Goal: Task Accomplishment & Management: Manage account settings

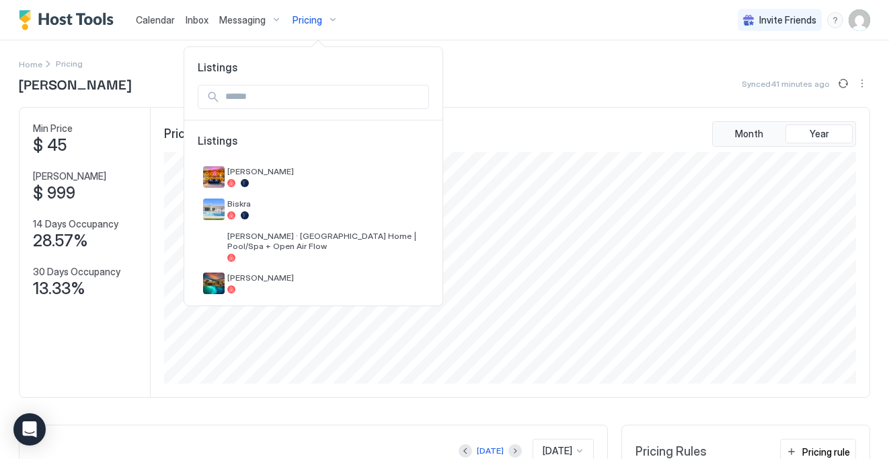
scroll to position [231, 695]
click at [307, 96] on input "Input Field" at bounding box center [324, 96] width 209 height 23
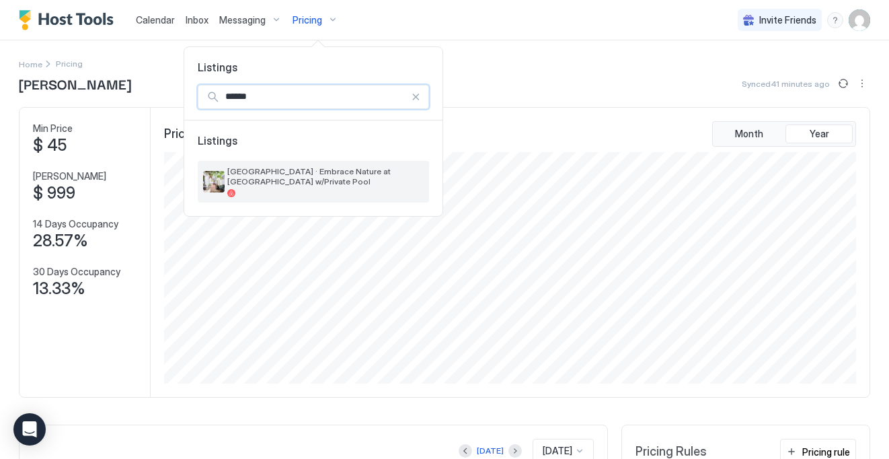
type input "******"
click at [274, 189] on div at bounding box center [325, 193] width 196 height 8
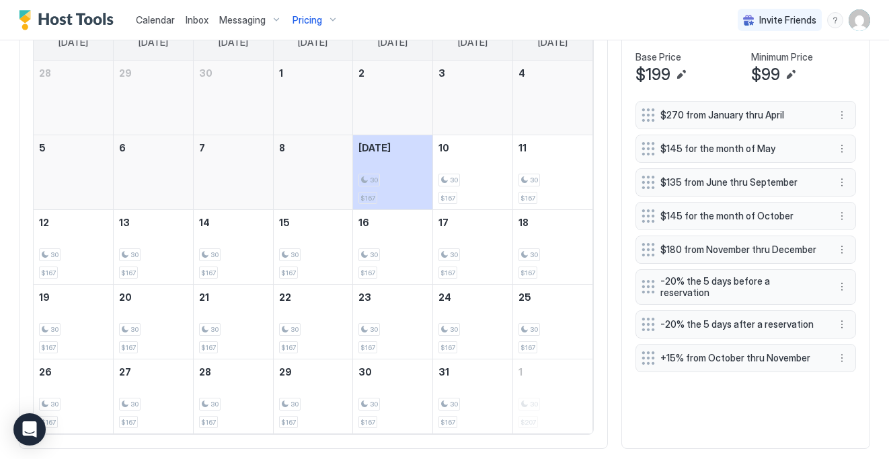
scroll to position [448, 0]
click at [838, 351] on button "More options" at bounding box center [842, 357] width 16 height 16
click at [857, 416] on span "Delete" at bounding box center [867, 411] width 25 height 10
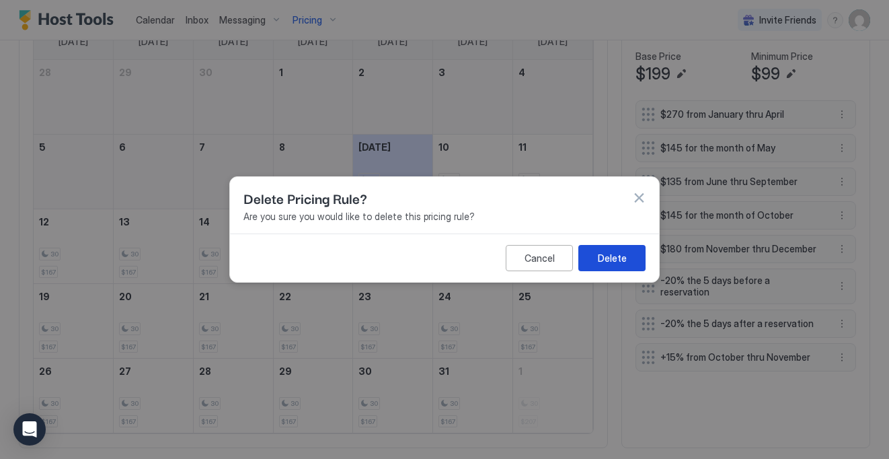
click at [629, 258] on button "Delete" at bounding box center [612, 258] width 67 height 26
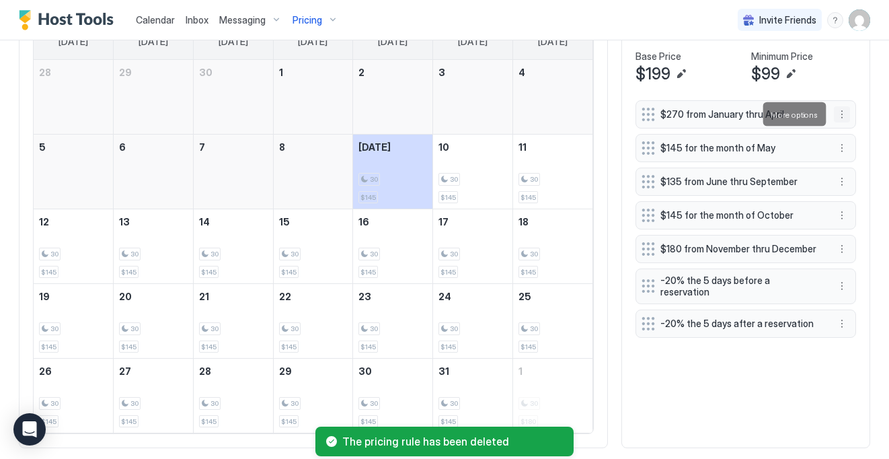
click at [843, 113] on button "More options" at bounding box center [842, 114] width 16 height 16
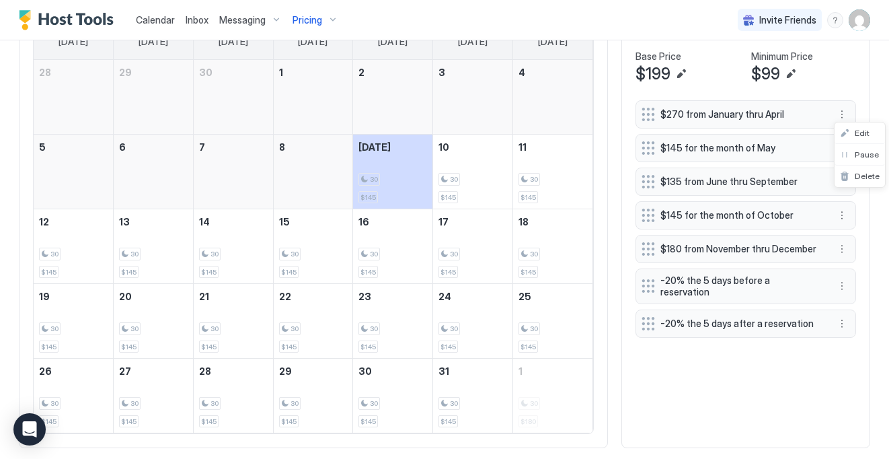
click at [815, 396] on div at bounding box center [444, 229] width 889 height 459
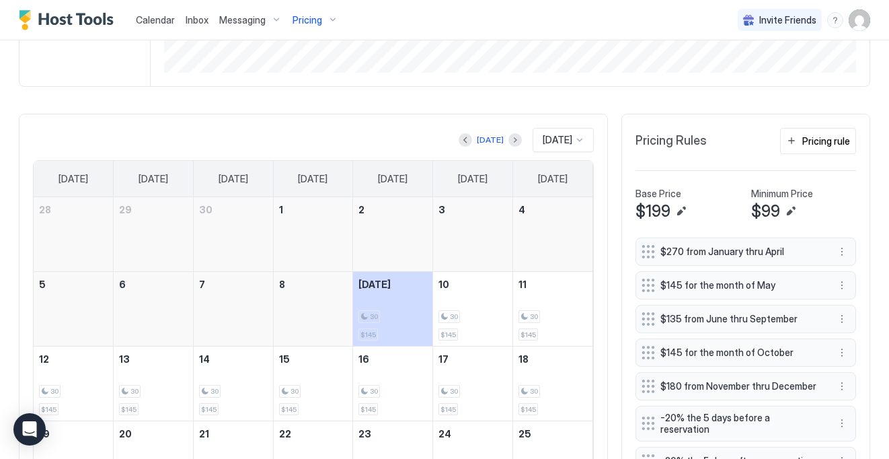
scroll to position [310, 0]
click at [829, 148] on button "Pricing rule" at bounding box center [818, 141] width 76 height 26
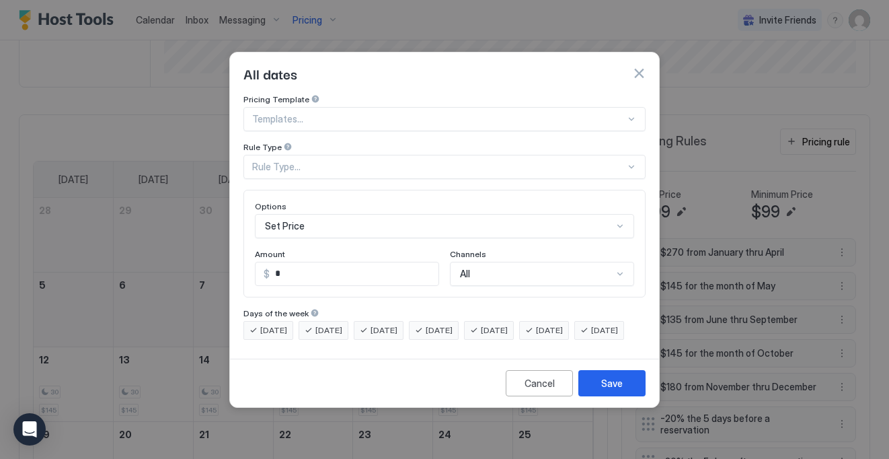
click at [427, 167] on div "Pricing Template Templates... Rule Type Rule Type... Options Set Price Amount $…" at bounding box center [445, 217] width 402 height 246
click at [395, 165] on div "Rule Type..." at bounding box center [445, 167] width 402 height 24
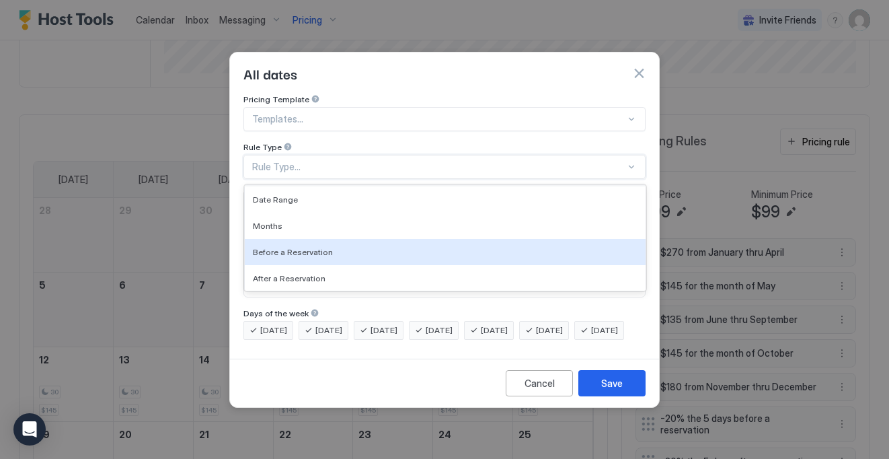
scroll to position [65, 0]
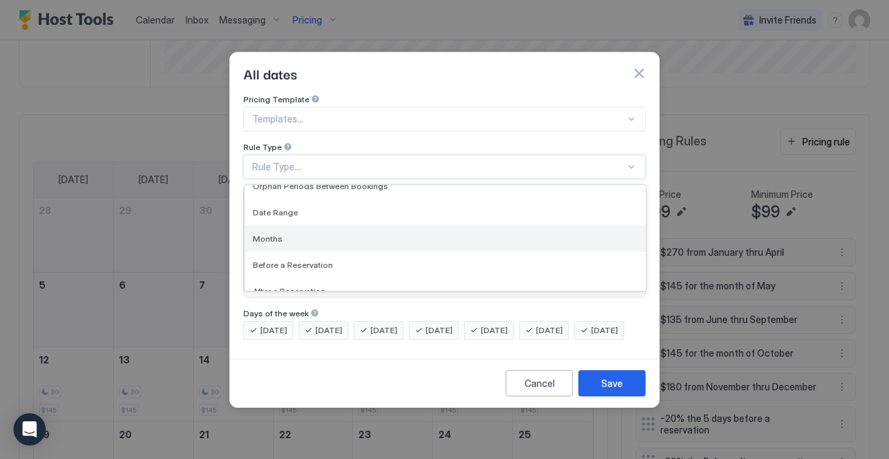
click at [329, 234] on div "Months" at bounding box center [445, 238] width 401 height 26
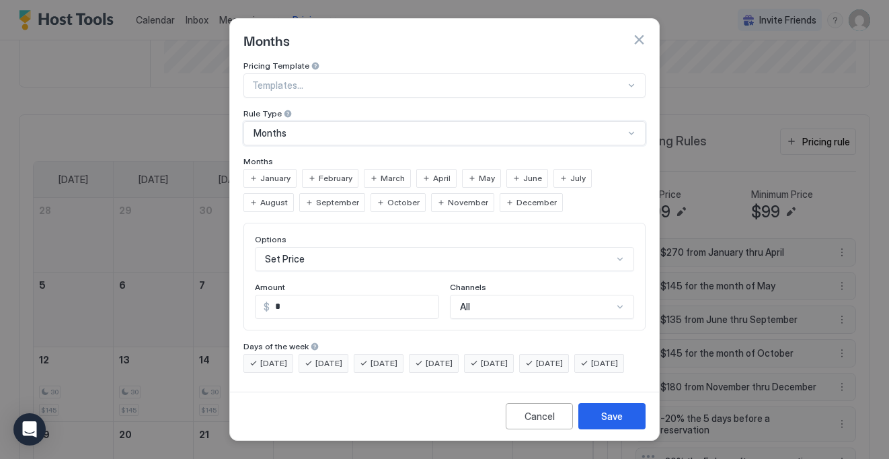
click at [283, 177] on span "January" at bounding box center [275, 178] width 30 height 12
click at [319, 177] on span "February" at bounding box center [336, 178] width 34 height 12
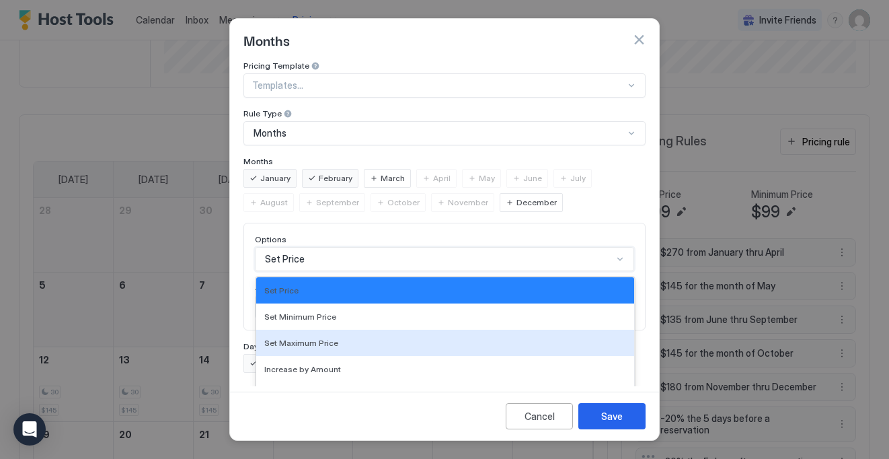
click at [322, 250] on div "Set Maximum Price, 3 of 17. 17 results available. Use Up and Down to choose opt…" at bounding box center [444, 259] width 379 height 24
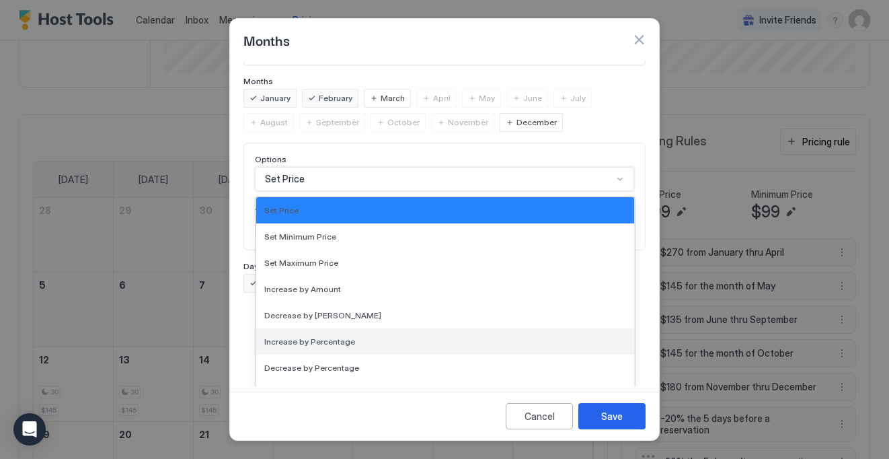
click at [332, 340] on div "Increase by Percentage" at bounding box center [445, 341] width 378 height 26
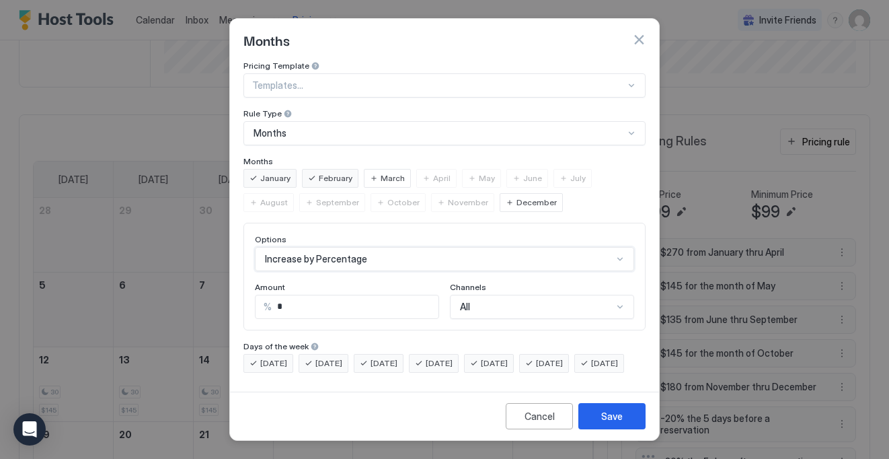
scroll to position [11, 0]
click at [299, 297] on input "*" at bounding box center [355, 306] width 167 height 23
type input "**"
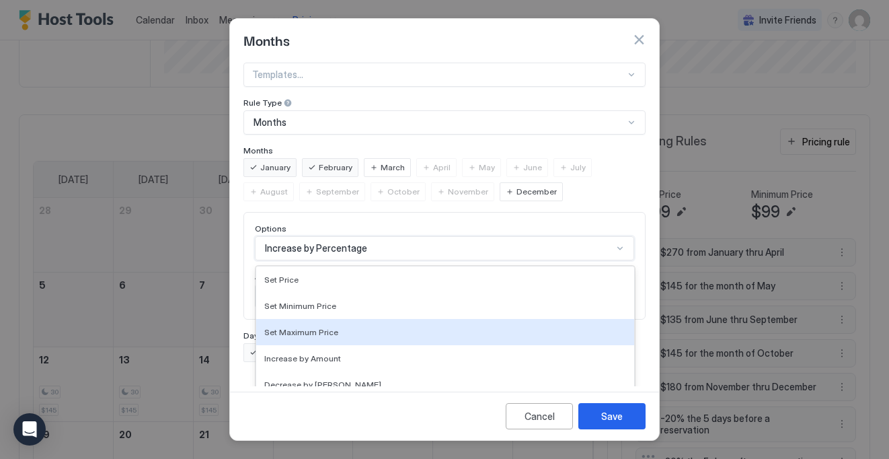
click at [535, 246] on div "Set Maximum Price, 3 of 17. 17 results available. Use Up and Down to choose opt…" at bounding box center [444, 248] width 379 height 24
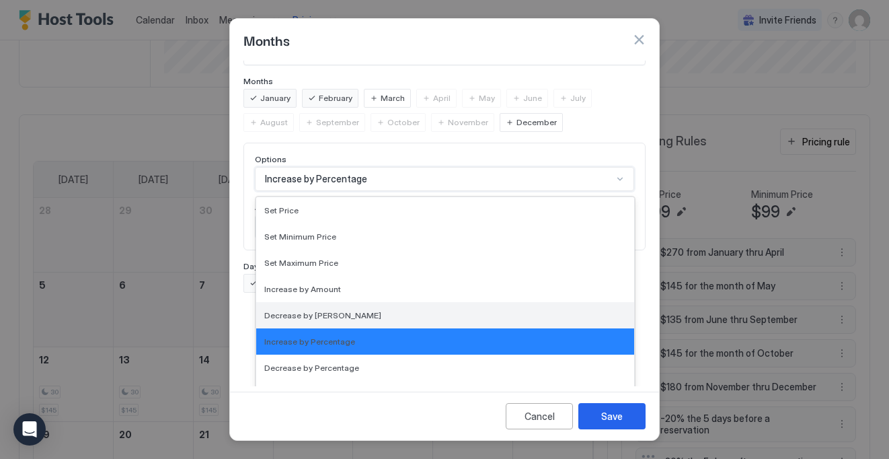
click at [435, 310] on div "Decrease by [PERSON_NAME]" at bounding box center [445, 315] width 362 height 10
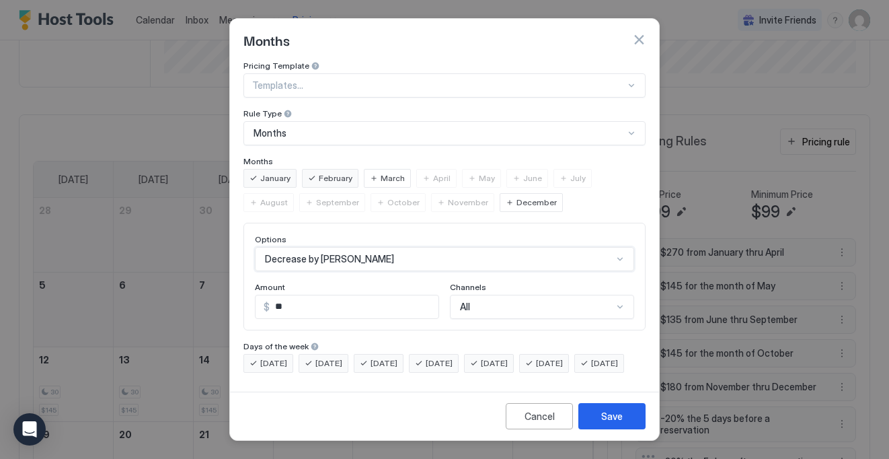
scroll to position [80, 0]
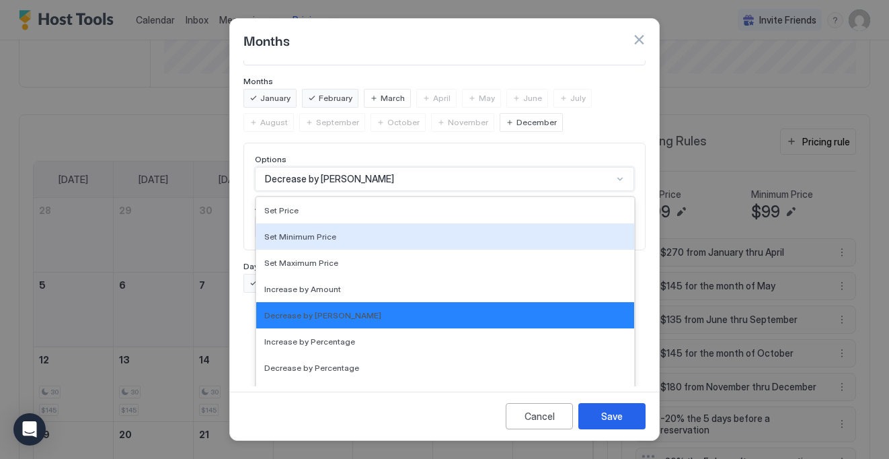
click at [438, 191] on div "option Decrease by [PERSON_NAME], selected. Set Minimum Price, 2 of 17. 17 resu…" at bounding box center [444, 179] width 379 height 24
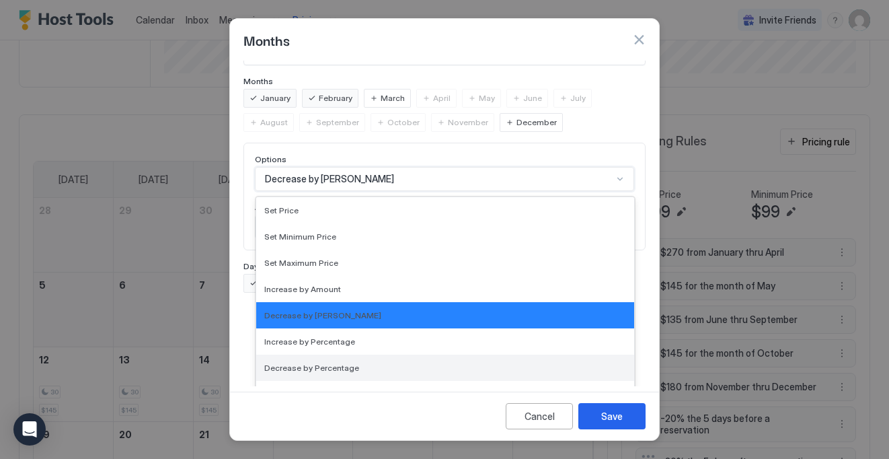
click at [388, 367] on div "Decrease by Percentage" at bounding box center [445, 368] width 378 height 26
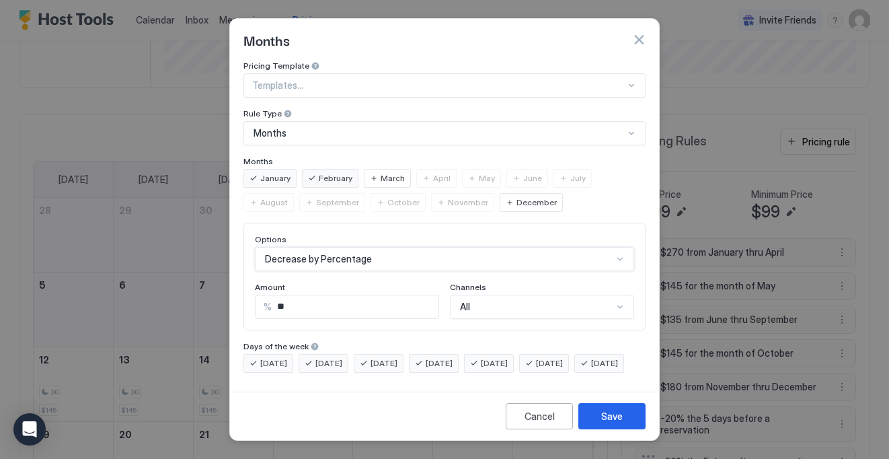
scroll to position [11, 0]
click at [618, 421] on div "Save" at bounding box center [612, 416] width 22 height 14
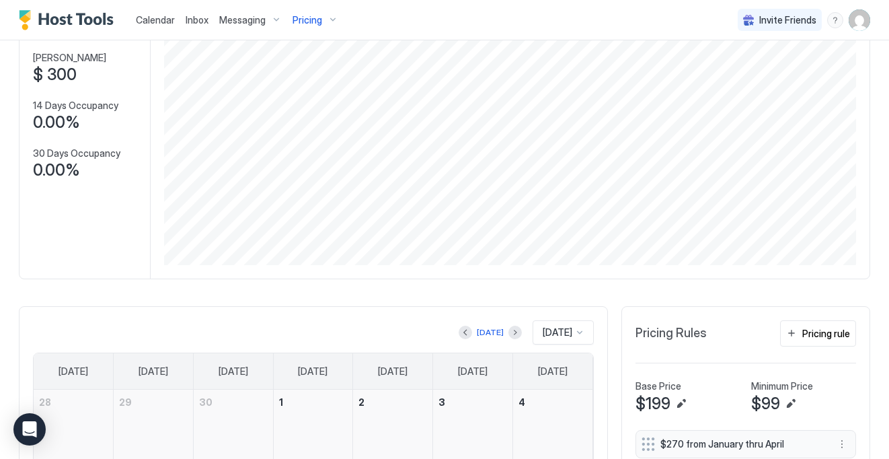
scroll to position [0, 0]
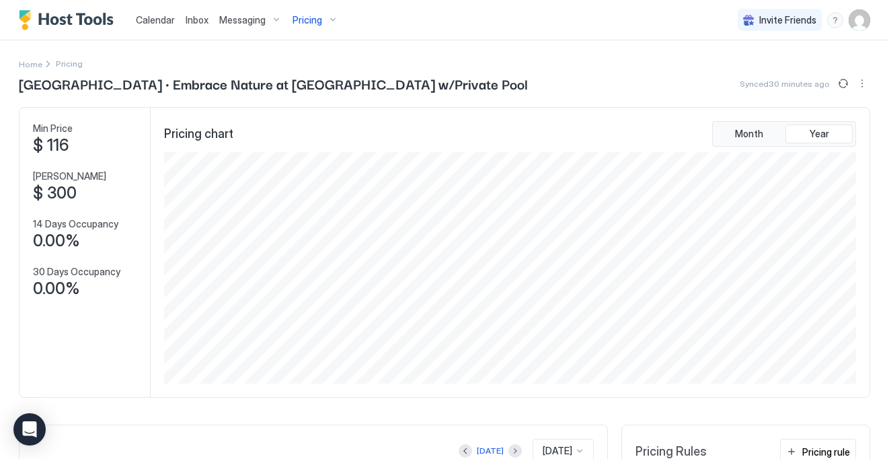
click at [312, 19] on span "Pricing" at bounding box center [308, 20] width 30 height 12
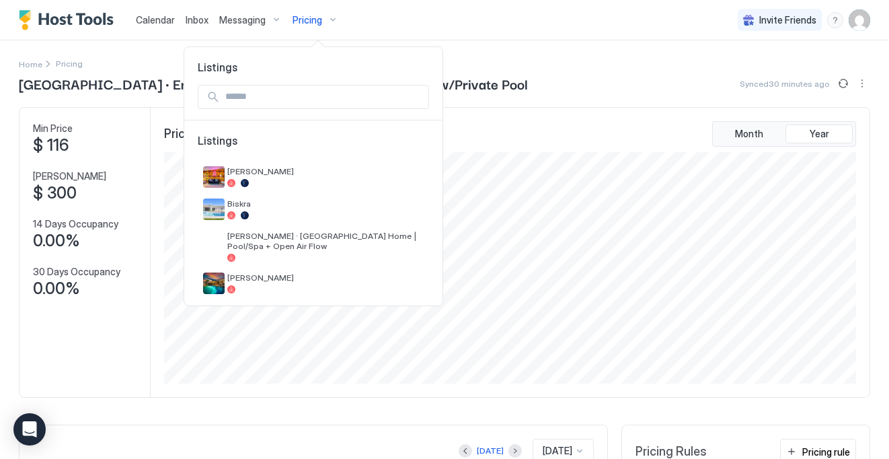
click at [282, 95] on input "Input Field" at bounding box center [324, 96] width 209 height 23
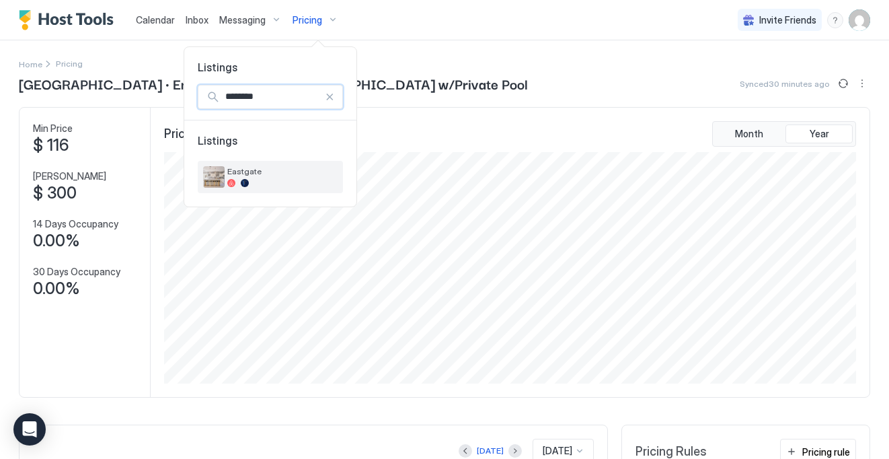
type input "********"
click at [264, 176] on span "Eastgate" at bounding box center [282, 171] width 110 height 10
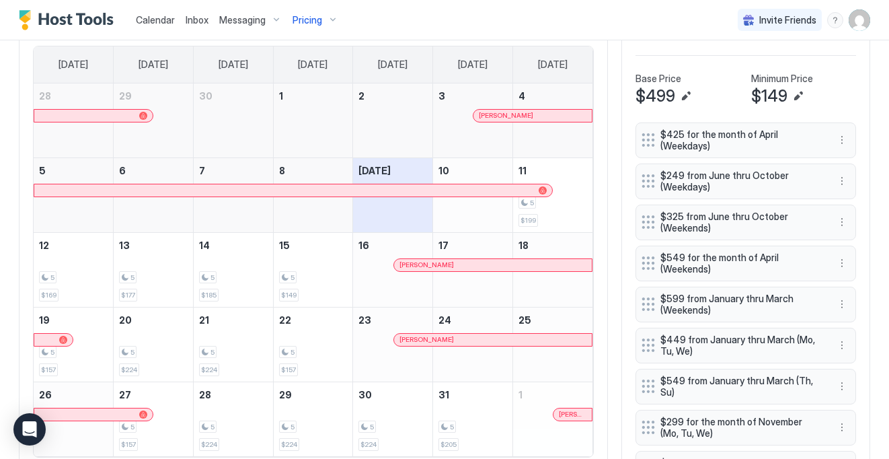
scroll to position [336, 0]
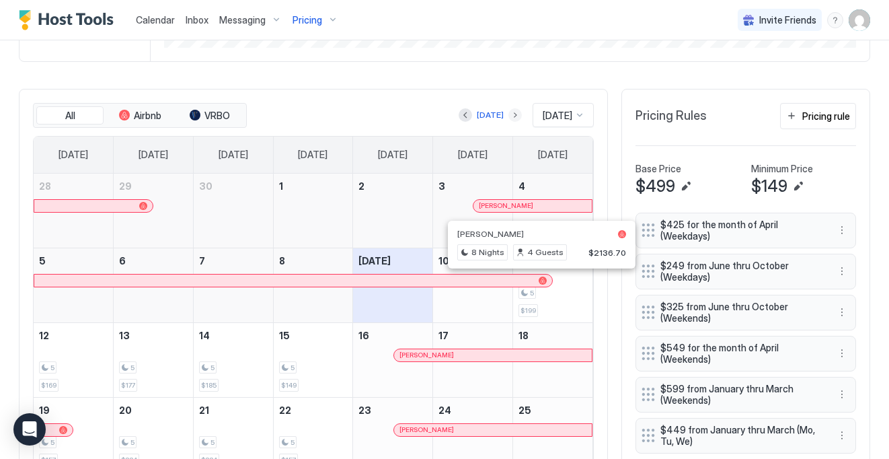
click at [509, 112] on button "Next month" at bounding box center [515, 114] width 13 height 13
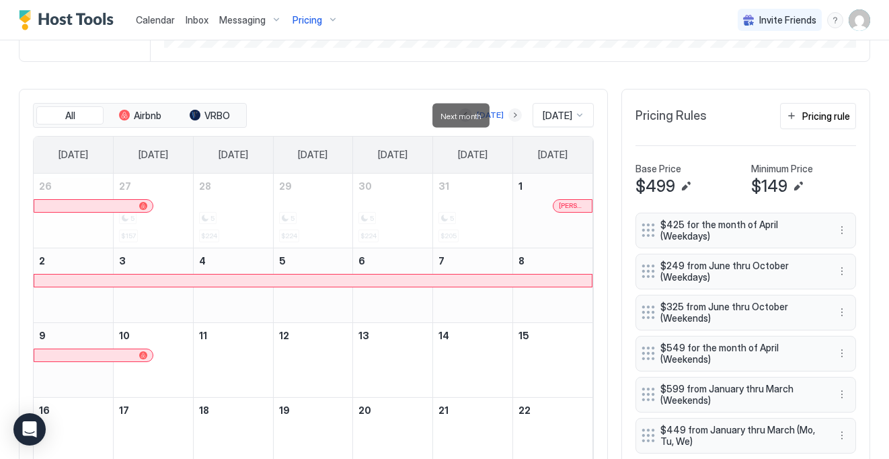
click at [509, 112] on button "Next month" at bounding box center [515, 114] width 13 height 13
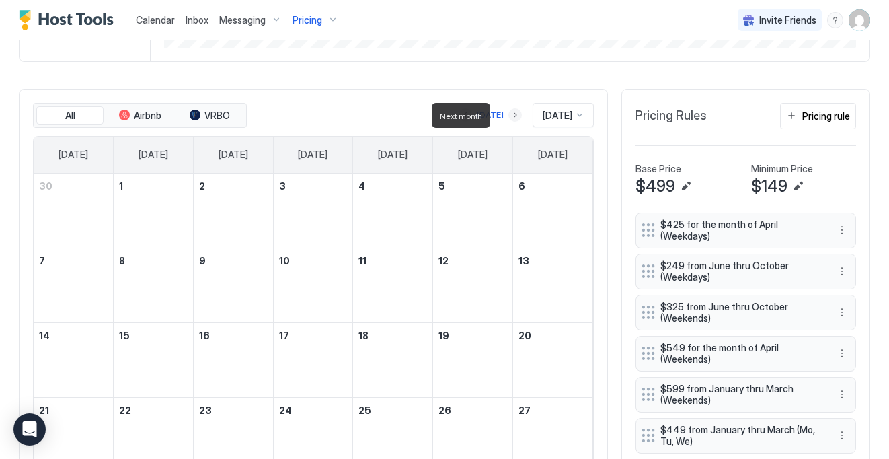
click at [509, 112] on button "Next month" at bounding box center [515, 114] width 13 height 13
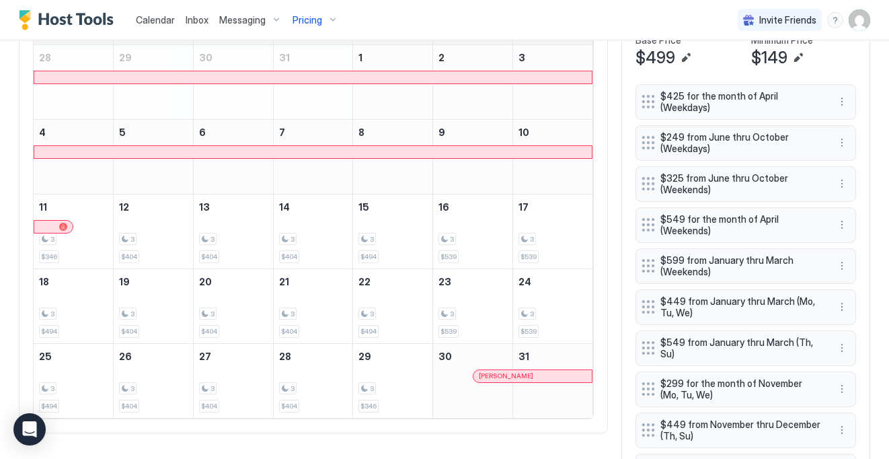
scroll to position [297, 0]
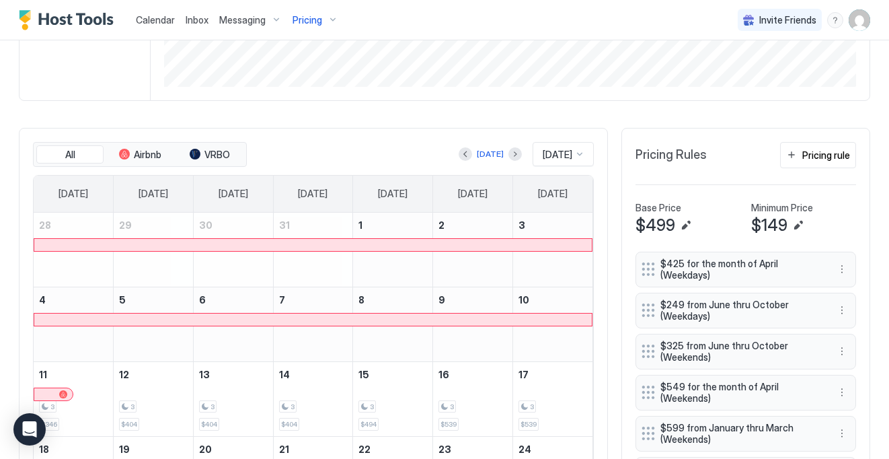
click at [511, 153] on div "[DATE] [DATE]" at bounding box center [422, 154] width 344 height 24
click at [509, 153] on button "Next month" at bounding box center [515, 153] width 13 height 13
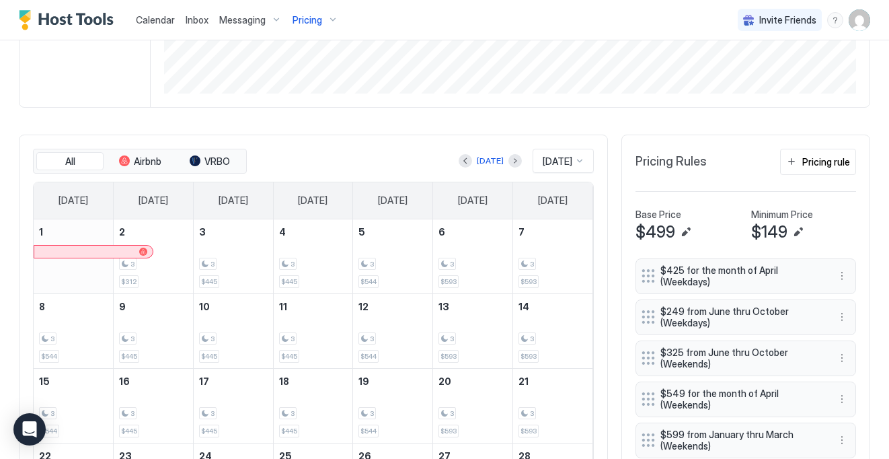
scroll to position [291, 0]
click at [509, 159] on button "Next month" at bounding box center [515, 159] width 13 height 13
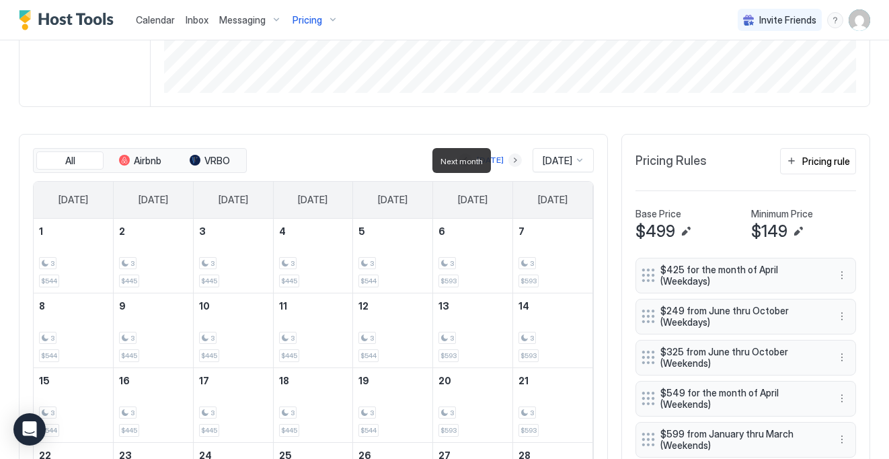
click at [509, 160] on button "Next month" at bounding box center [515, 159] width 13 height 13
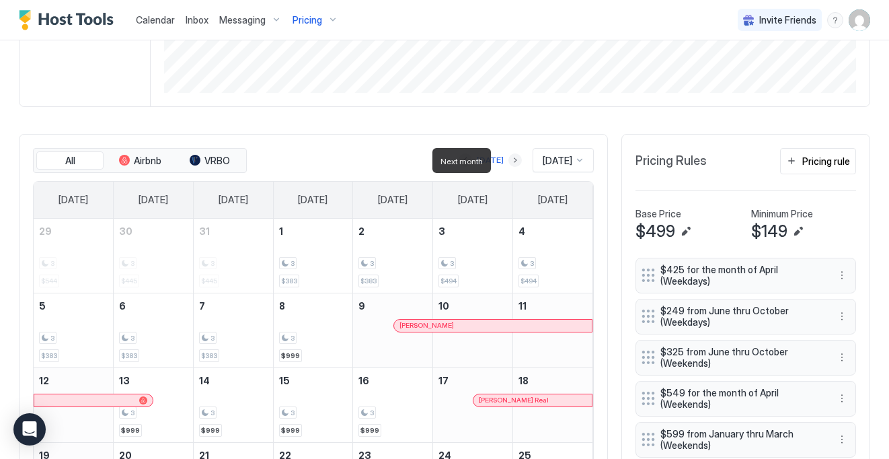
click at [509, 160] on button "Next month" at bounding box center [515, 159] width 13 height 13
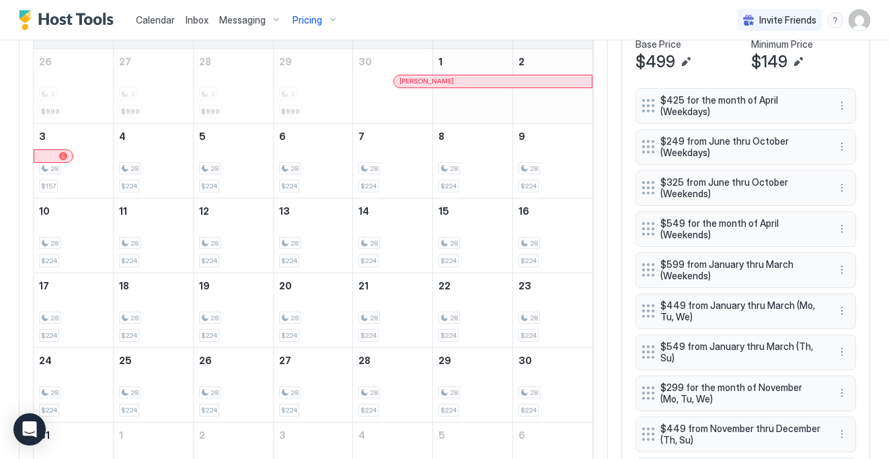
scroll to position [392, 0]
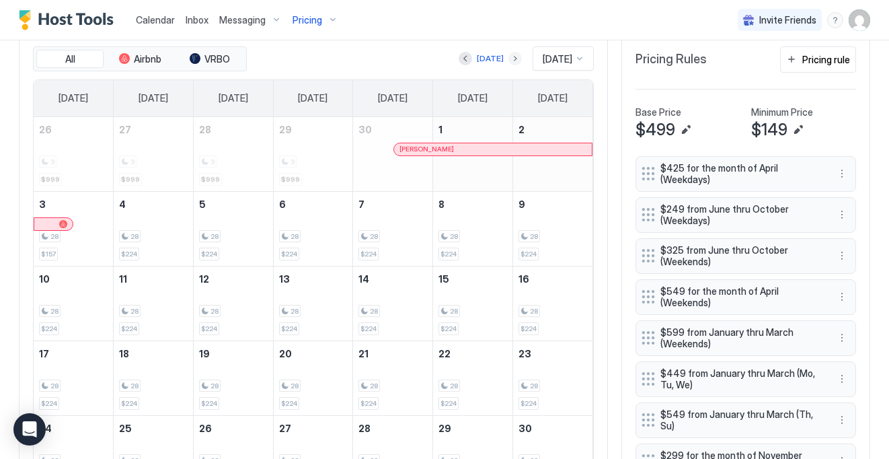
click at [509, 63] on button "Next month" at bounding box center [515, 58] width 13 height 13
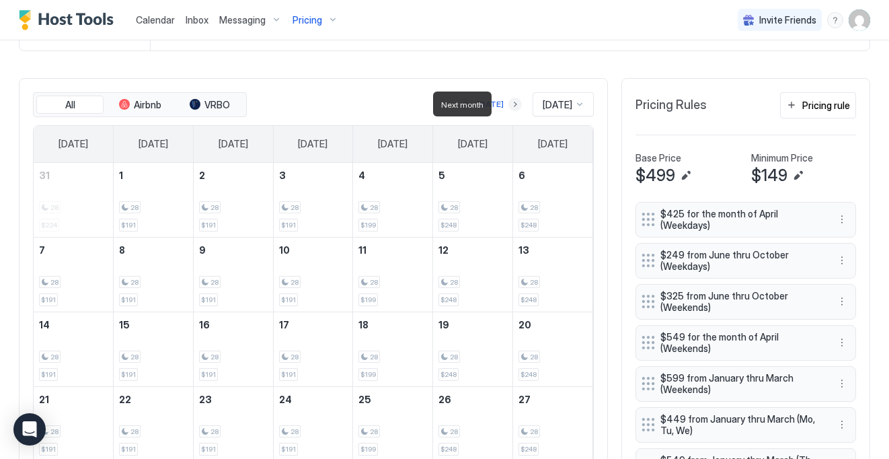
scroll to position [392, 0]
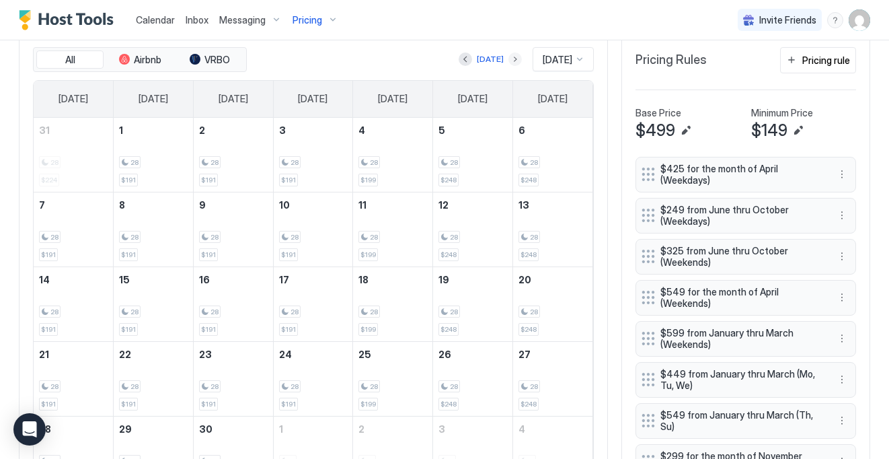
click at [509, 63] on button "Next month" at bounding box center [515, 58] width 13 height 13
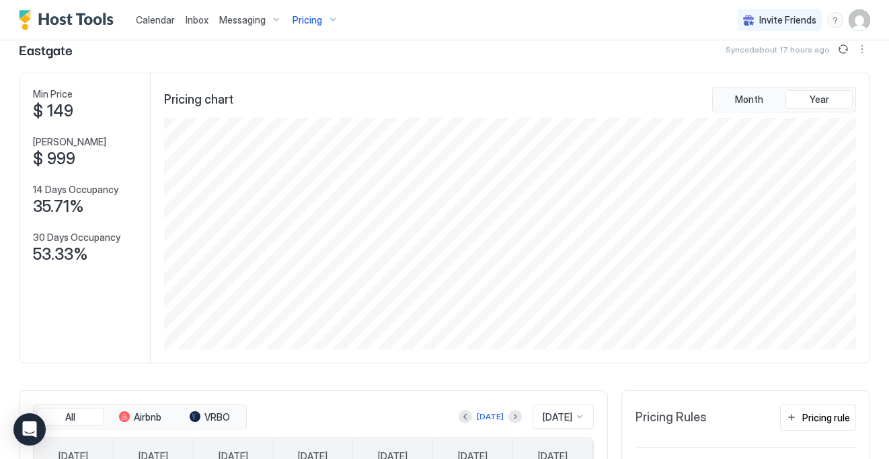
scroll to position [0, 0]
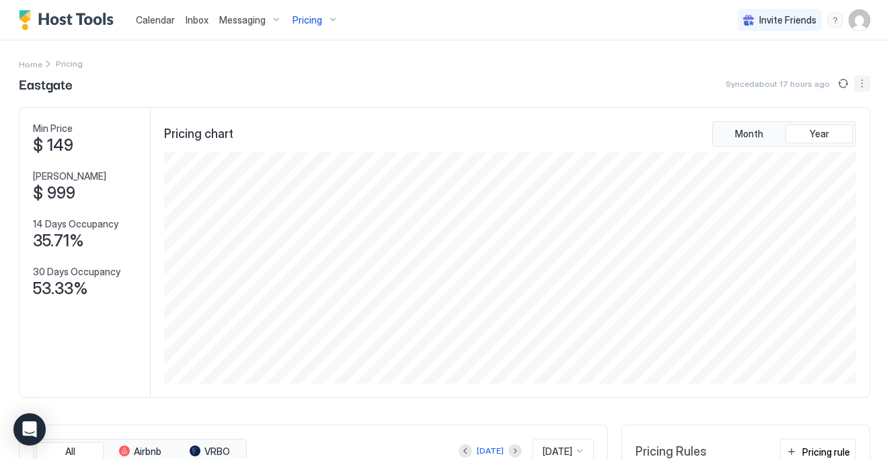
click at [865, 85] on button "More options" at bounding box center [862, 83] width 16 height 16
click at [848, 119] on span "Listing Settings" at bounding box center [839, 124] width 60 height 10
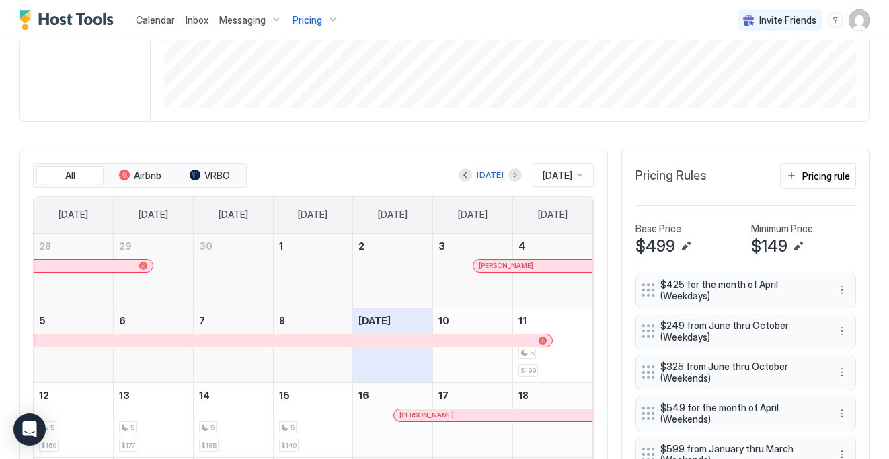
scroll to position [275, 0]
click at [829, 178] on div "Pricing rule" at bounding box center [827, 177] width 48 height 14
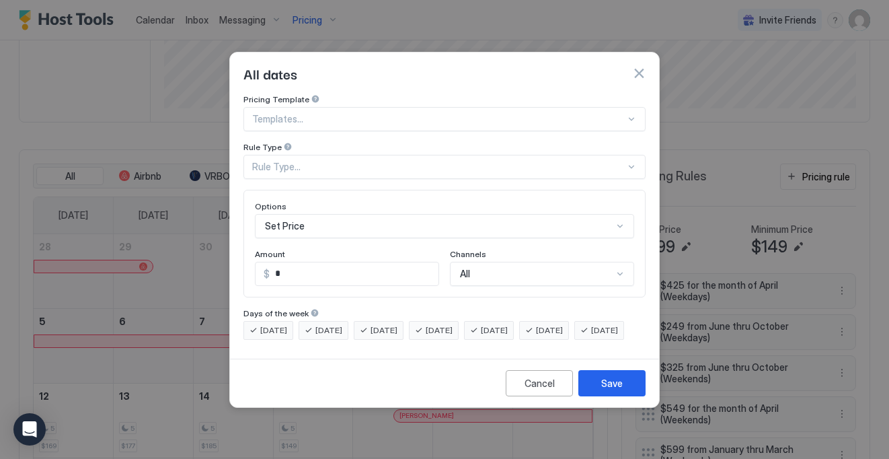
click at [326, 201] on div "Options" at bounding box center [444, 207] width 379 height 13
click at [336, 216] on div "Set Price" at bounding box center [444, 226] width 379 height 24
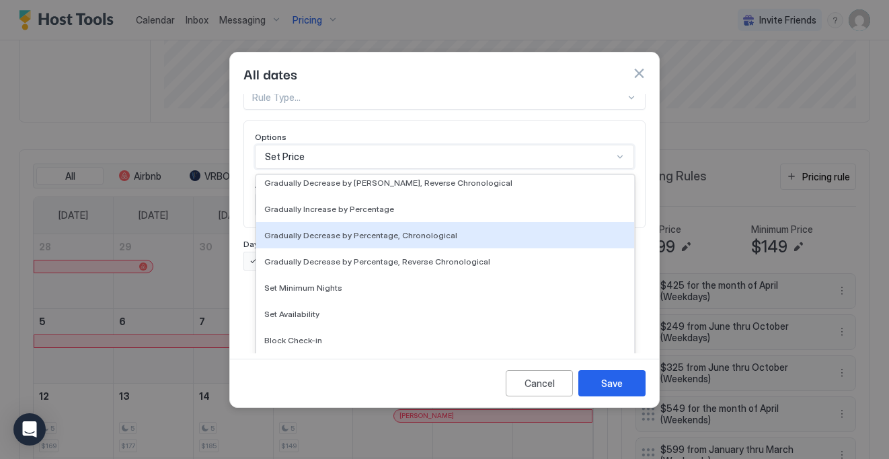
scroll to position [244, 0]
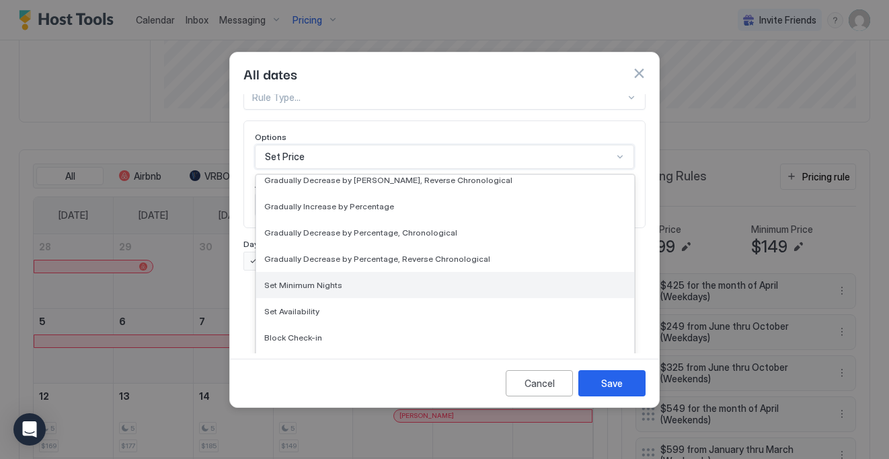
click at [349, 280] on div "Set Minimum Nights" at bounding box center [445, 285] width 362 height 10
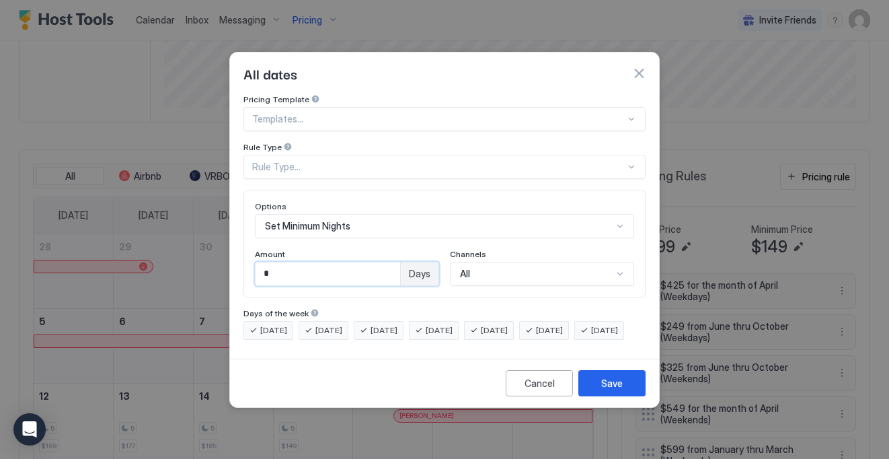
click at [333, 264] on input "*" at bounding box center [328, 273] width 145 height 23
type input "*"
click at [616, 390] on div "Save" at bounding box center [612, 383] width 22 height 14
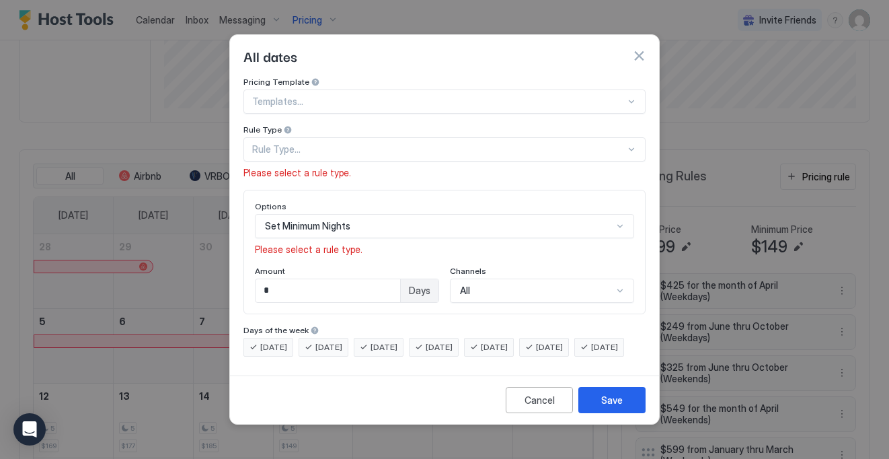
click at [375, 143] on div "Rule Type..." at bounding box center [438, 149] width 373 height 12
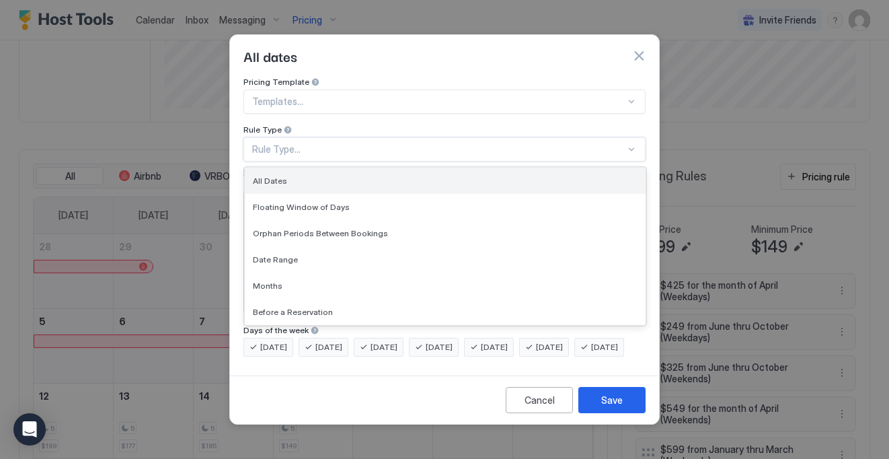
click at [318, 176] on div "All Dates" at bounding box center [445, 181] width 401 height 26
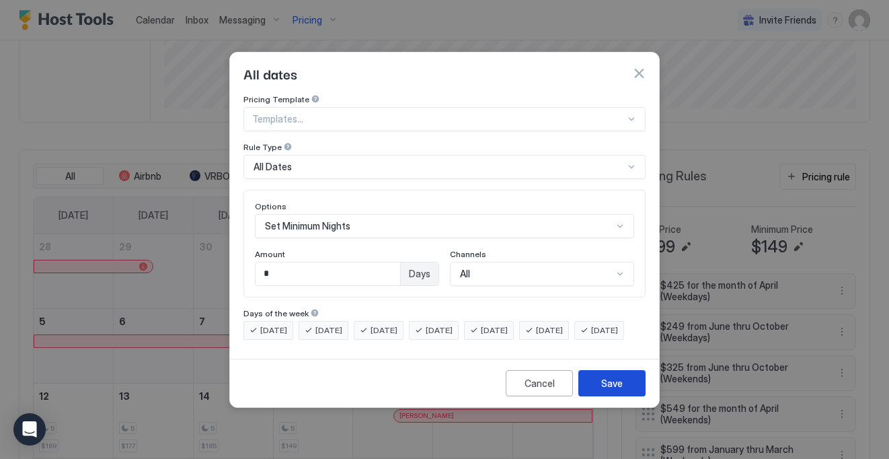
click at [601, 390] on button "Save" at bounding box center [612, 383] width 67 height 26
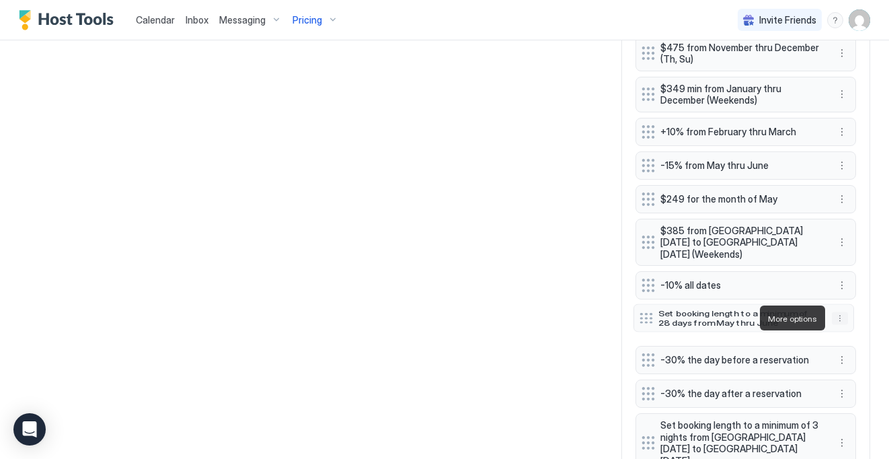
scroll to position [1200, 0]
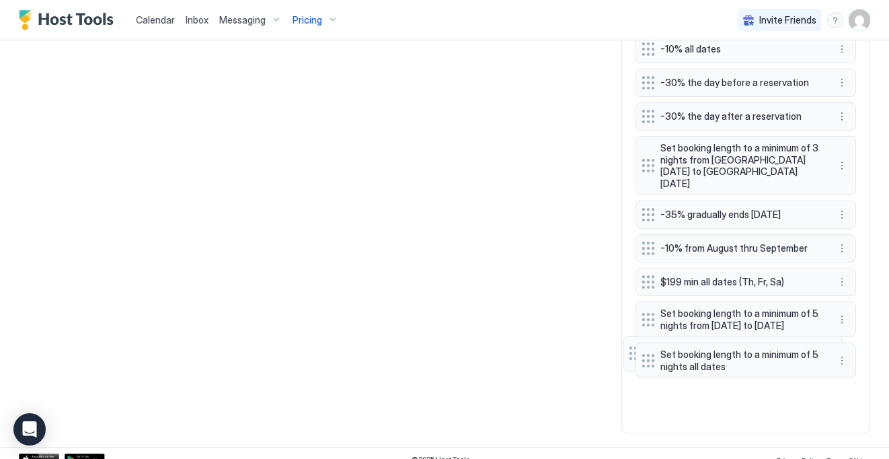
drag, startPoint x: 843, startPoint y: 231, endPoint x: 831, endPoint y: 376, distance: 145.8
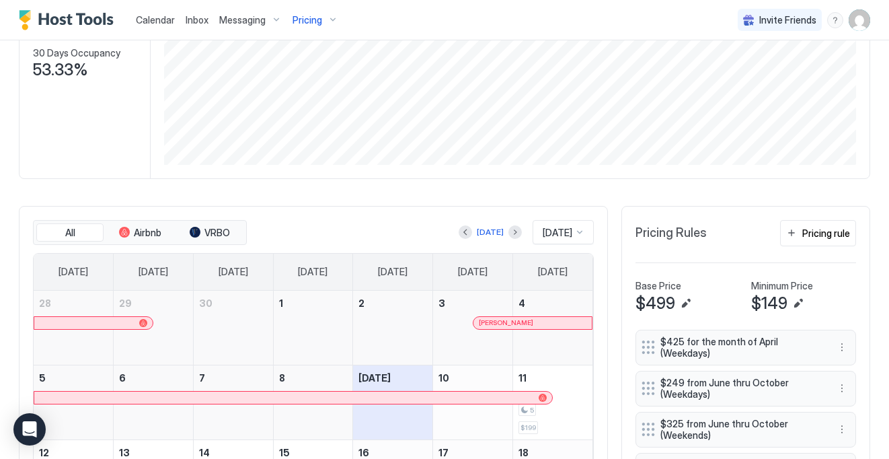
scroll to position [264, 0]
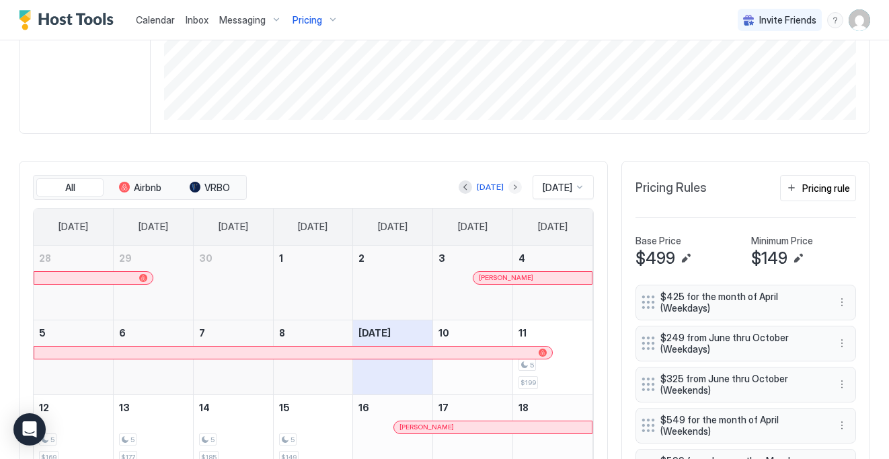
click at [509, 187] on button "Next month" at bounding box center [515, 186] width 13 height 13
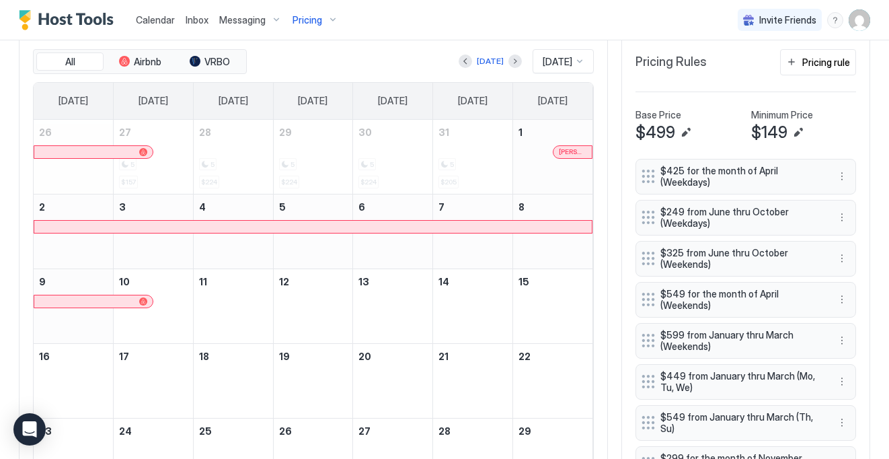
scroll to position [387, 0]
